Goal: Find specific page/section: Find specific page/section

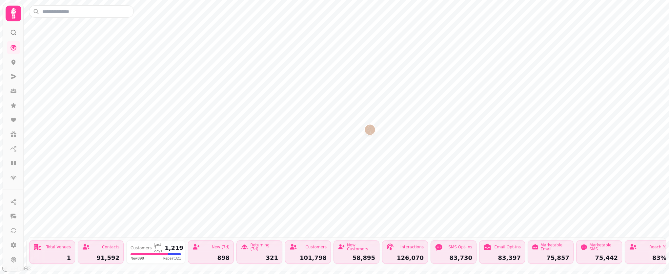
click at [369, 131] on img "Swan Hotel" at bounding box center [370, 129] width 10 height 10
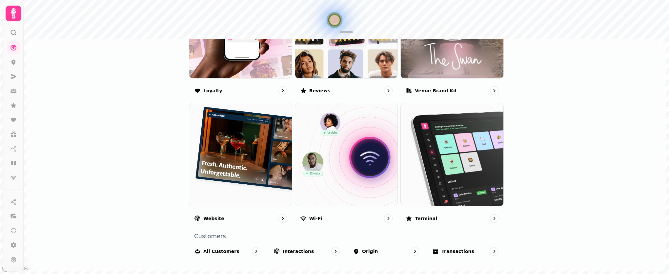
scroll to position [448, 0]
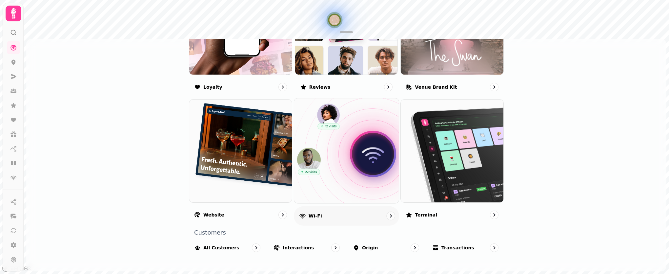
click at [329, 157] on img at bounding box center [346, 150] width 115 height 115
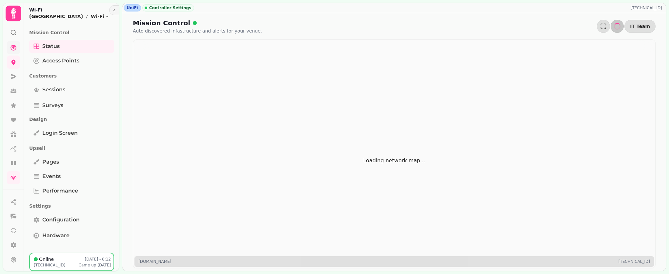
click at [16, 48] on icon at bounding box center [13, 47] width 7 height 7
